Goal: Information Seeking & Learning: Learn about a topic

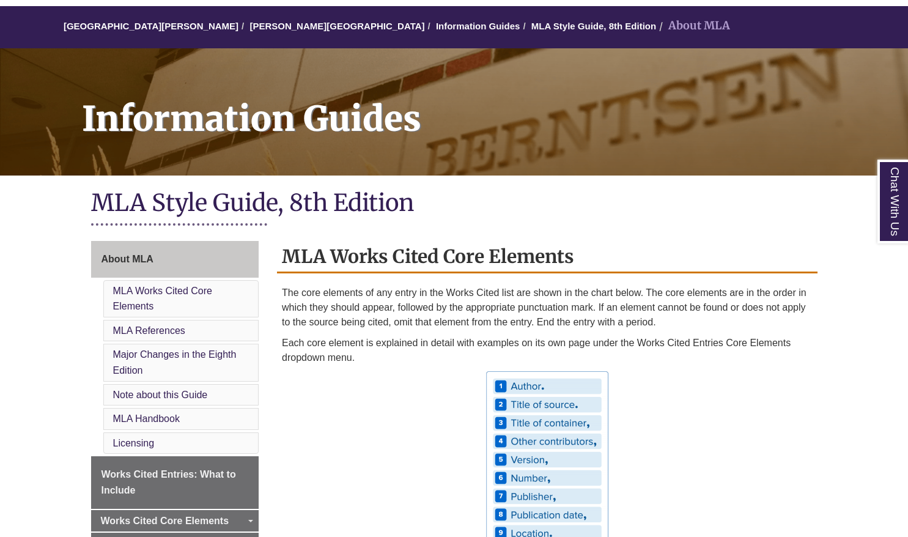
scroll to position [165, 0]
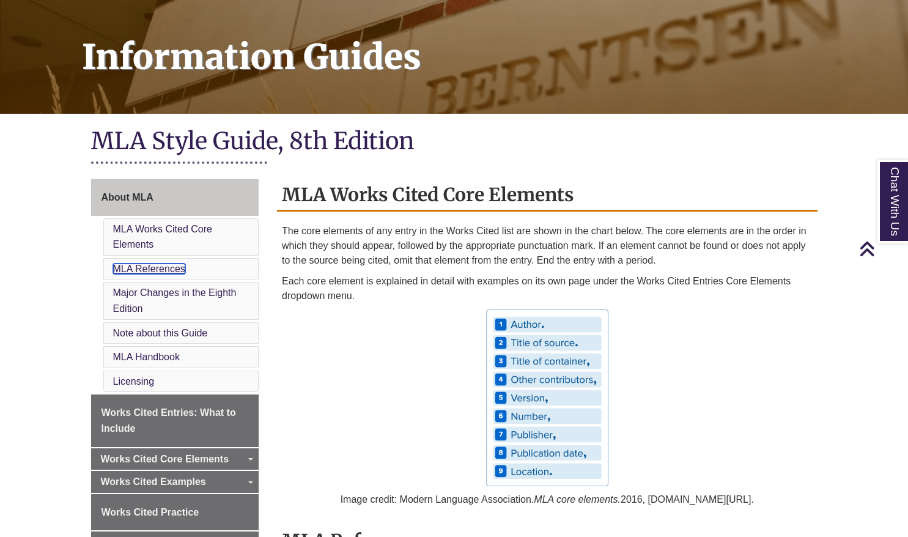
click at [173, 267] on link "MLA References" at bounding box center [149, 269] width 72 height 10
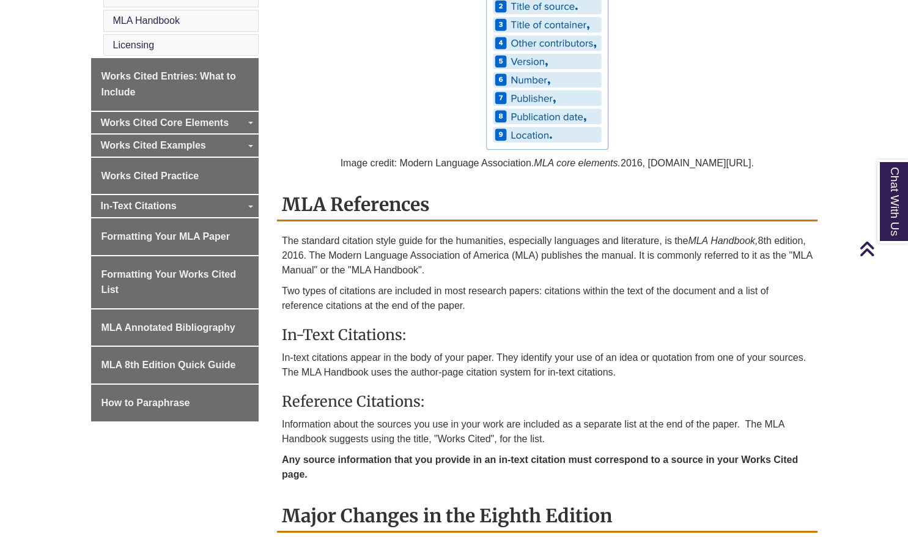
scroll to position [502, 0]
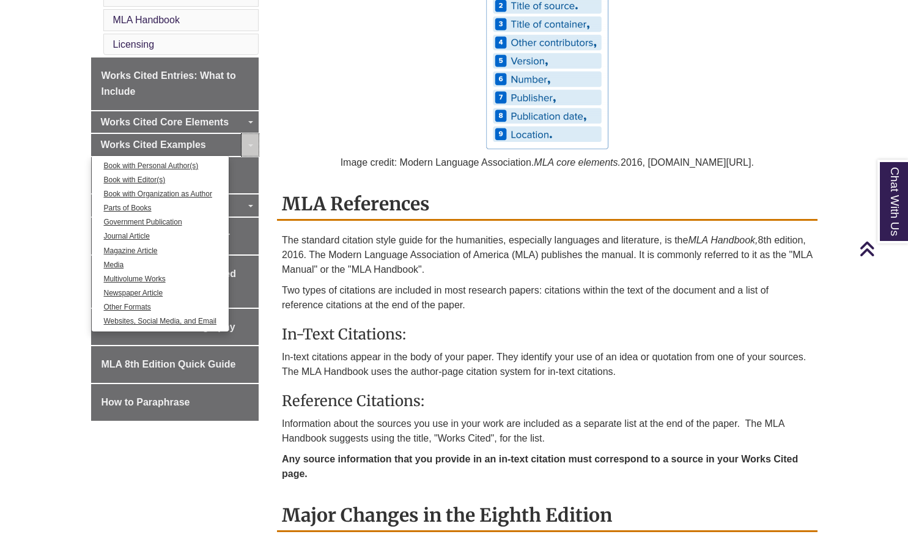
click at [251, 147] on link "Toggle Dropdown" at bounding box center [250, 145] width 17 height 22
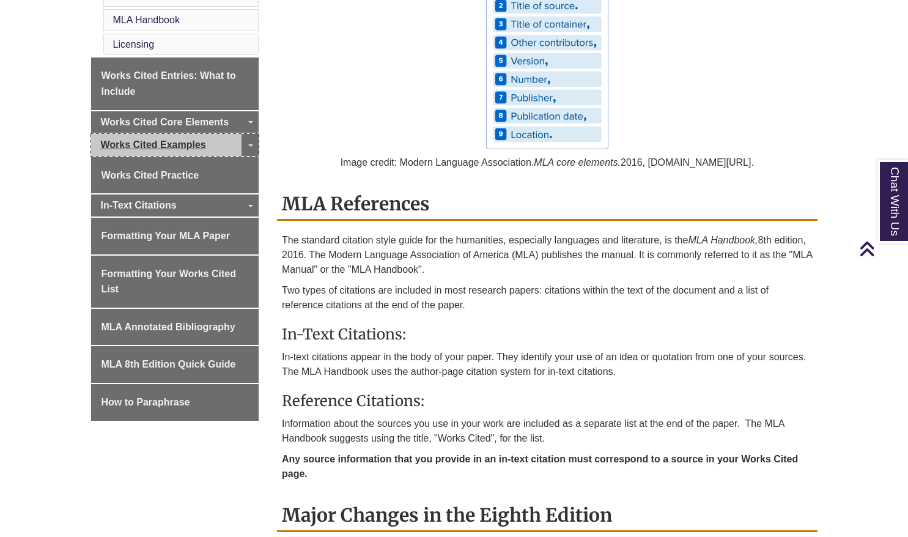
click at [197, 149] on span "Works Cited Examples" at bounding box center [153, 144] width 105 height 10
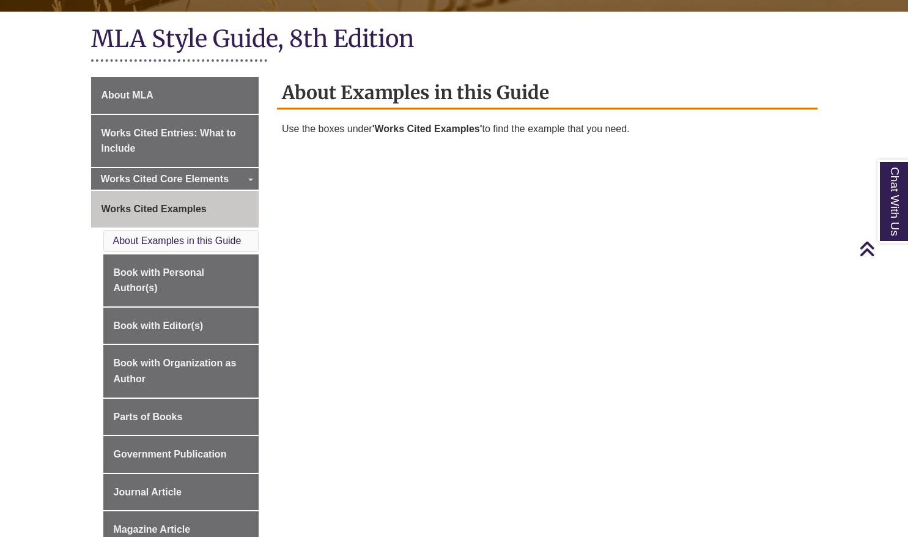
scroll to position [360, 0]
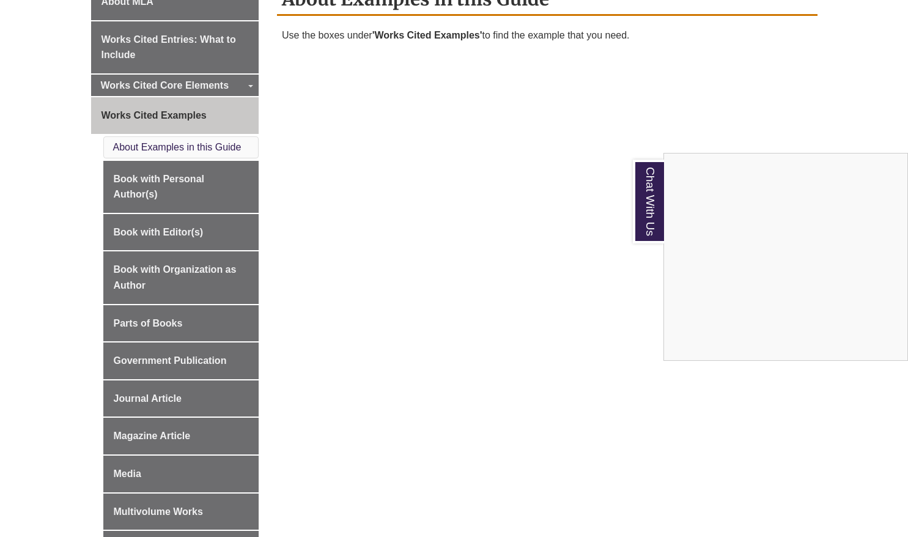
click at [382, 248] on div "Chat With Us" at bounding box center [454, 268] width 908 height 537
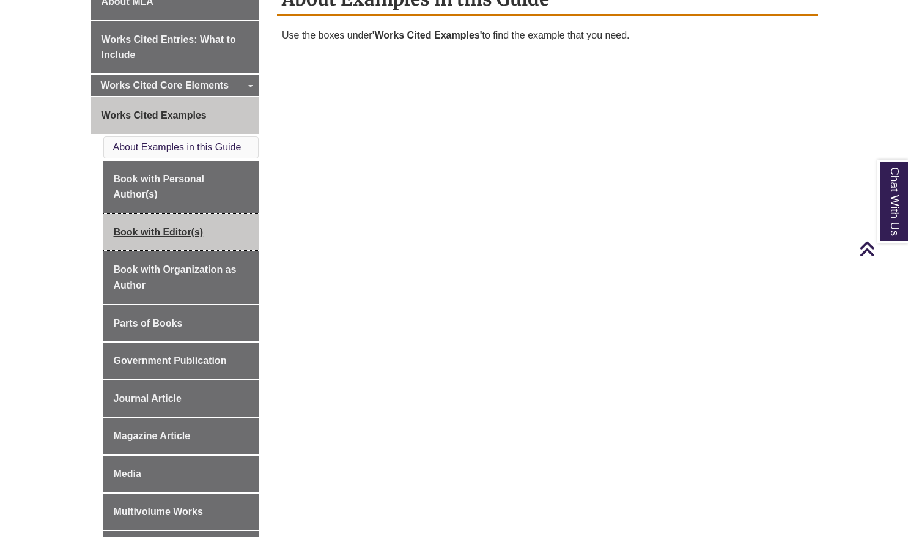
click at [175, 233] on link "Book with Editor(s)" at bounding box center [181, 232] width 156 height 37
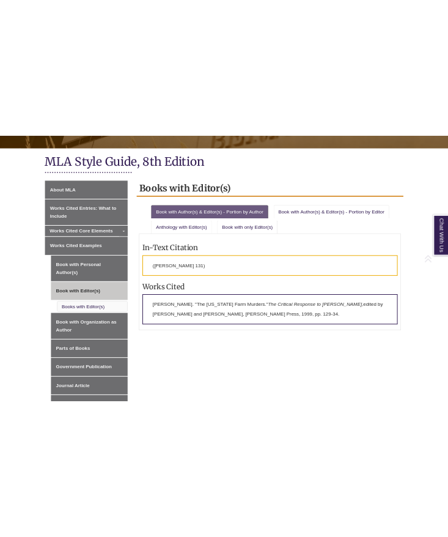
scroll to position [254, 0]
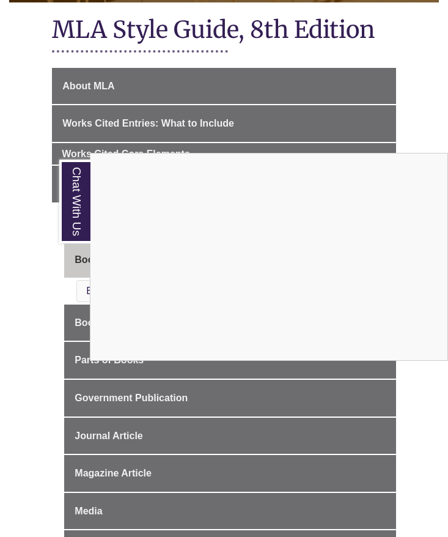
click at [37, 190] on div "Chat With Us" at bounding box center [224, 268] width 448 height 537
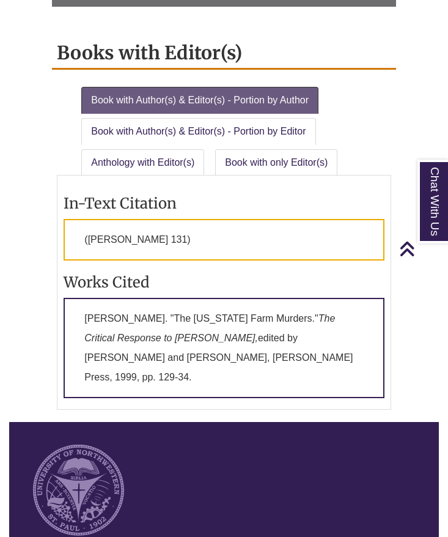
scroll to position [1178, 0]
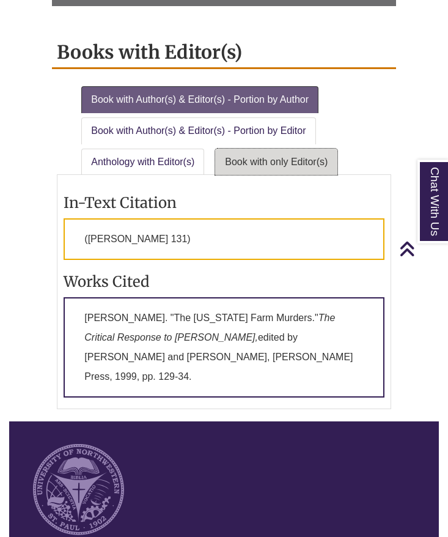
click at [290, 163] on link "Book with only Editor(s)" at bounding box center [276, 162] width 122 height 27
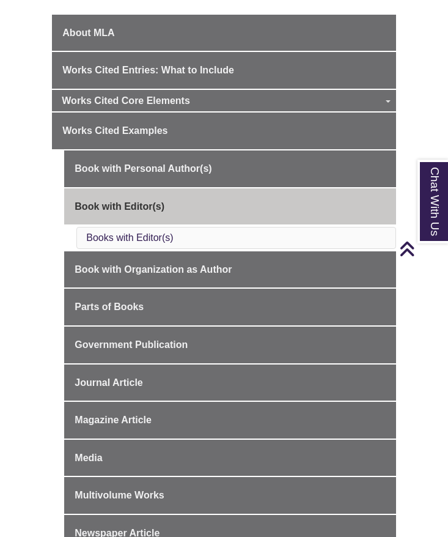
scroll to position [306, 0]
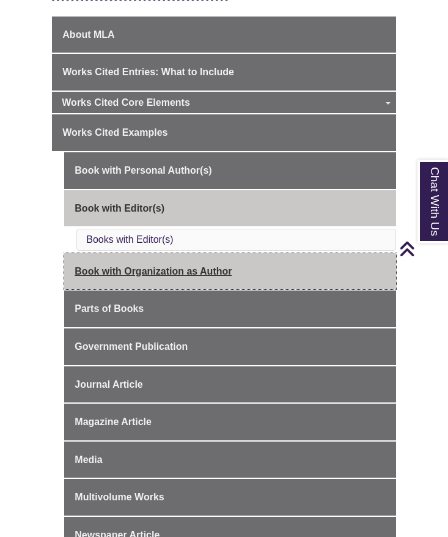
click at [166, 270] on link "Book with Organization as Author" at bounding box center [230, 271] width 332 height 37
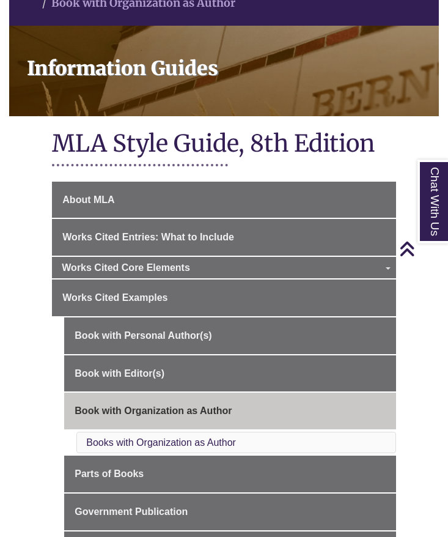
scroll to position [145, 0]
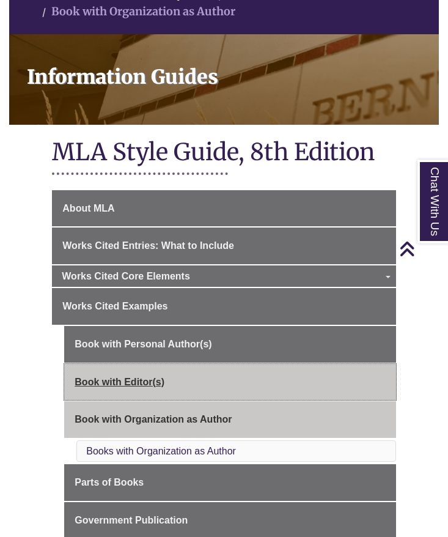
click at [140, 371] on link "Book with Editor(s)" at bounding box center [230, 382] width 332 height 37
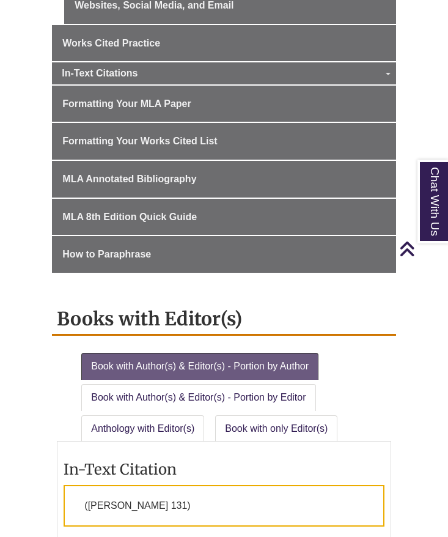
scroll to position [986, 0]
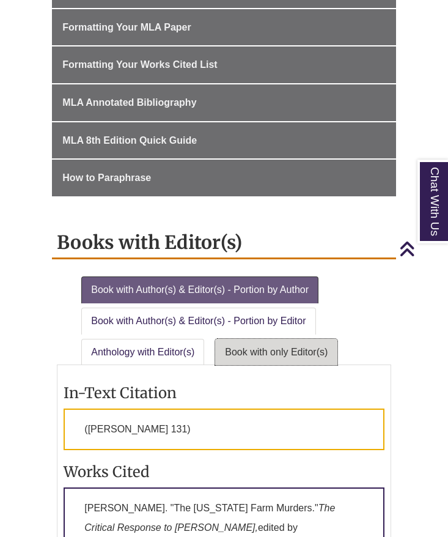
click at [311, 351] on link "Book with only Editor(s)" at bounding box center [276, 352] width 122 height 27
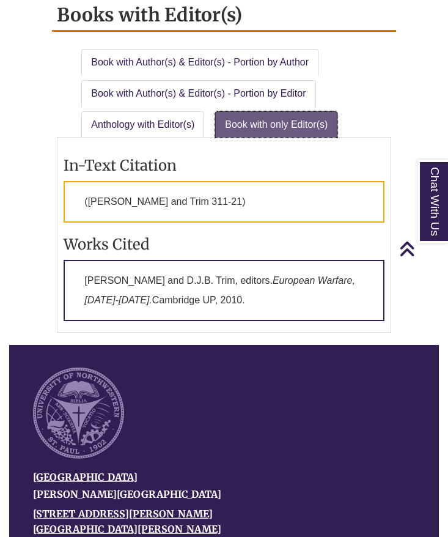
scroll to position [1210, 0]
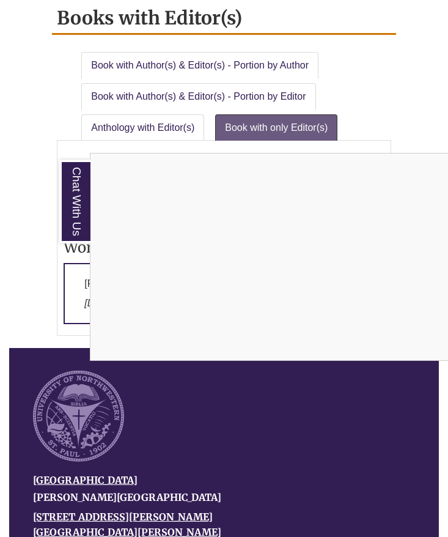
click at [4, 310] on div "Chat With Us" at bounding box center [224, 268] width 448 height 537
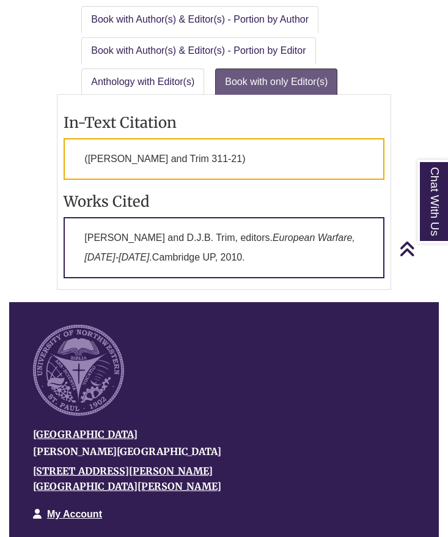
scroll to position [1028, 0]
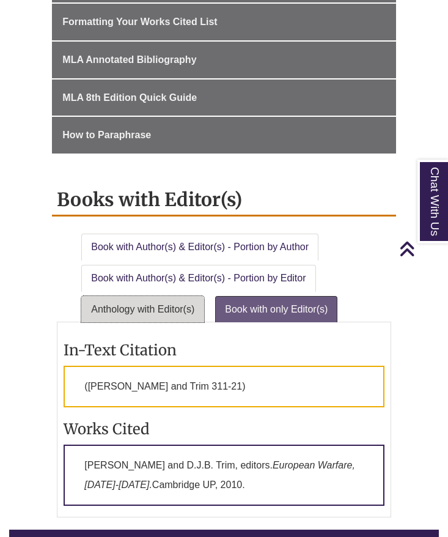
click at [185, 314] on link "Anthology with Editor(s)" at bounding box center [142, 309] width 123 height 27
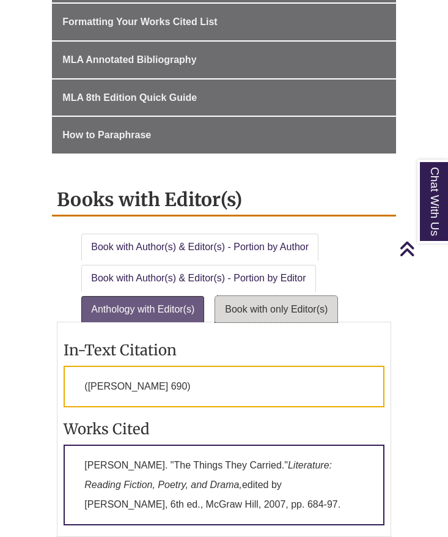
click at [254, 310] on link "Book with only Editor(s)" at bounding box center [276, 309] width 122 height 27
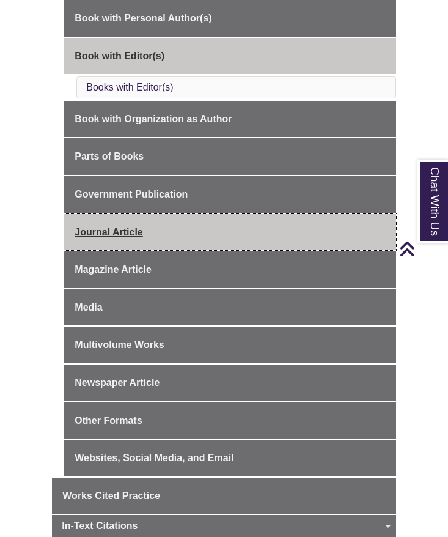
scroll to position [457, 0]
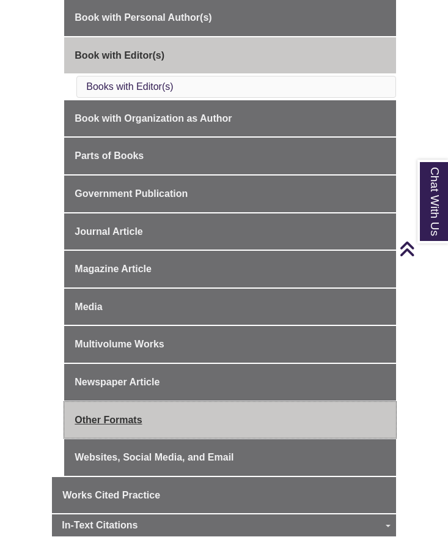
click at [201, 437] on link "Other Formats" at bounding box center [230, 420] width 332 height 37
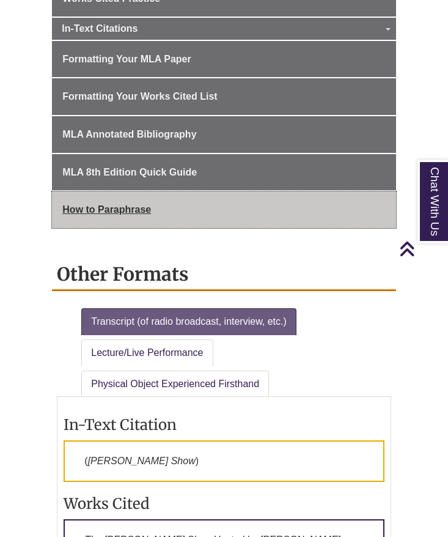
scroll to position [955, 0]
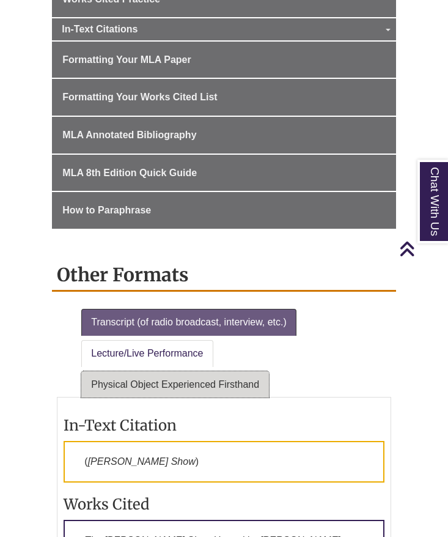
click at [202, 386] on link "Physical Object Experienced Firsthand" at bounding box center [175, 384] width 188 height 27
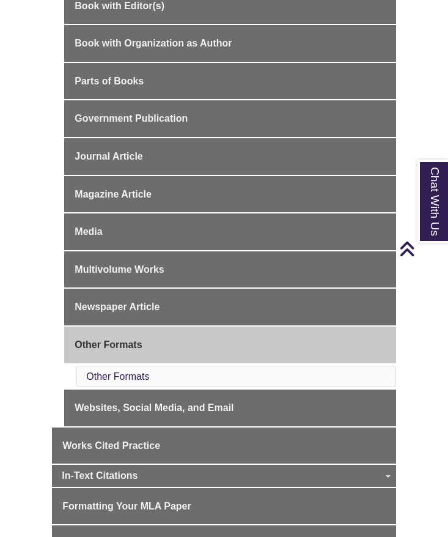
scroll to position [507, 0]
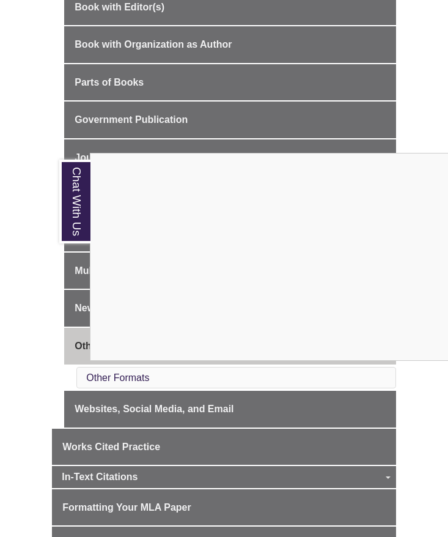
click at [45, 331] on div "Chat With Us" at bounding box center [224, 268] width 448 height 537
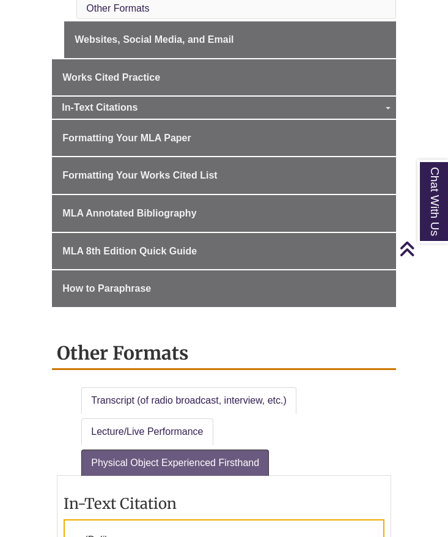
scroll to position [876, 0]
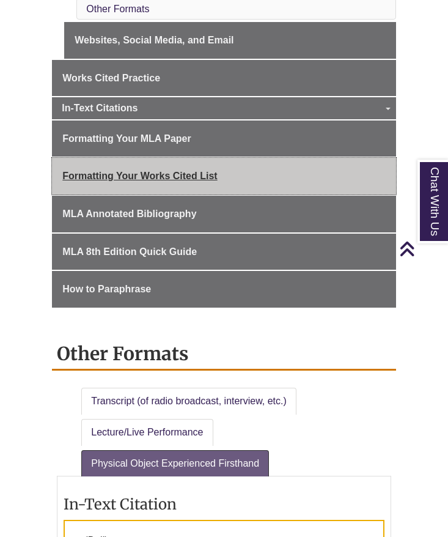
click at [150, 173] on span "Formatting Your Works Cited List" at bounding box center [139, 176] width 155 height 10
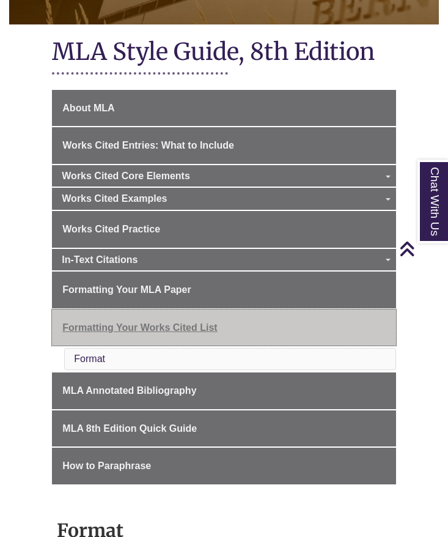
scroll to position [198, 0]
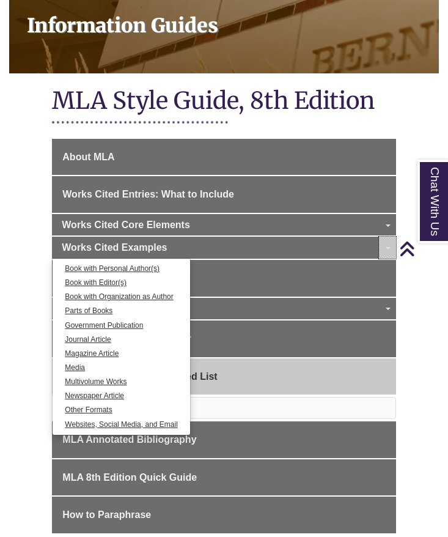
click at [389, 237] on link "Toggle Dropdown" at bounding box center [387, 248] width 17 height 22
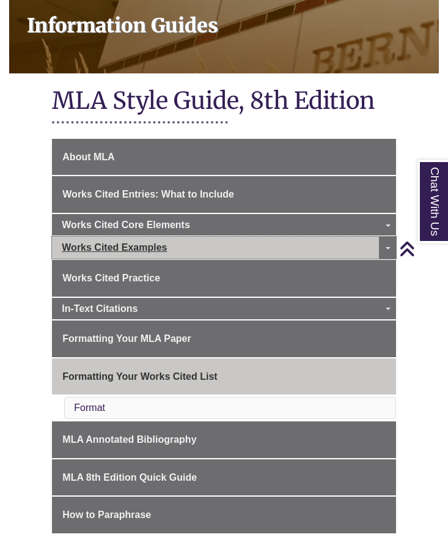
click at [278, 237] on link "Works Cited Examples" at bounding box center [224, 248] width 344 height 22
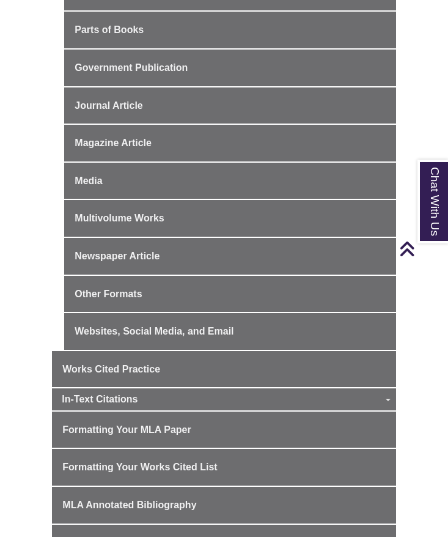
scroll to position [767, 0]
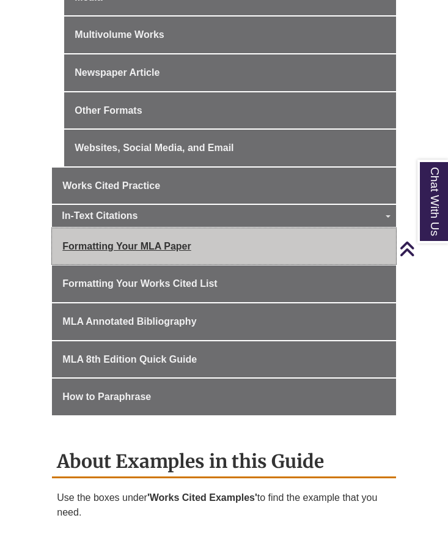
click at [133, 249] on span "Formatting Your MLA Paper" at bounding box center [126, 246] width 128 height 10
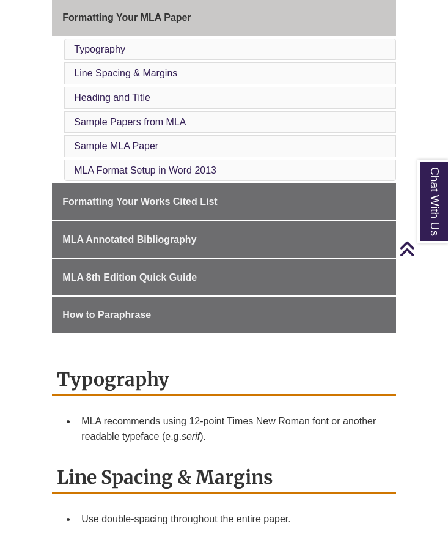
scroll to position [504, 0]
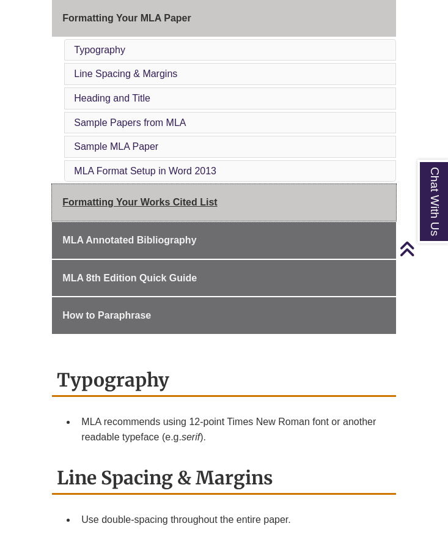
click at [200, 202] on span "Formatting Your Works Cited List" at bounding box center [139, 202] width 155 height 10
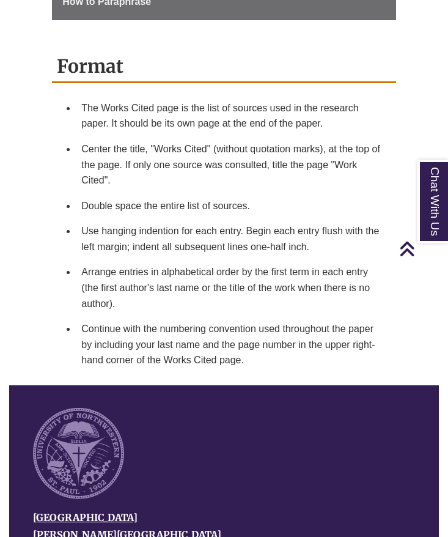
scroll to position [711, 0]
